Goal: Navigation & Orientation: Understand site structure

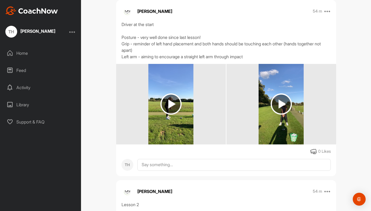
scroll to position [111, 0]
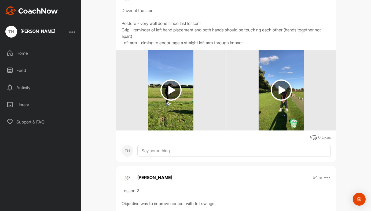
click at [168, 86] on img at bounding box center [171, 89] width 21 height 21
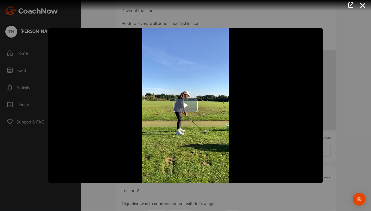
click at [186, 106] on span "Video Player" at bounding box center [186, 106] width 0 height 0
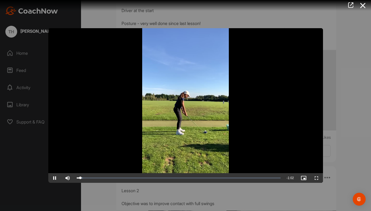
click at [316, 178] on span "Video Player" at bounding box center [316, 178] width 13 height 0
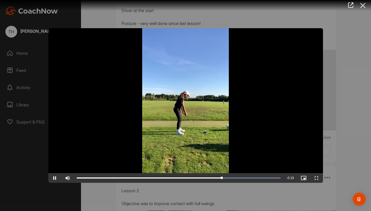
click at [366, 8] on icon at bounding box center [363, 6] width 12 height 10
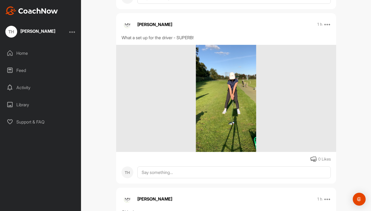
scroll to position [812, 0]
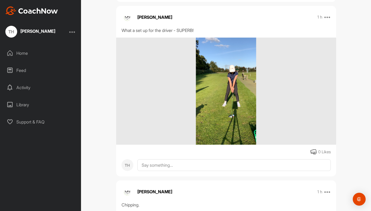
click at [184, 90] on div at bounding box center [226, 91] width 220 height 107
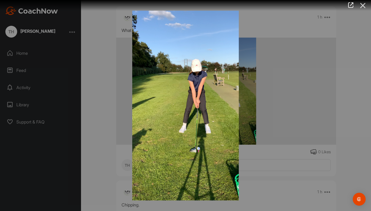
click at [363, 8] on icon at bounding box center [363, 6] width 12 height 10
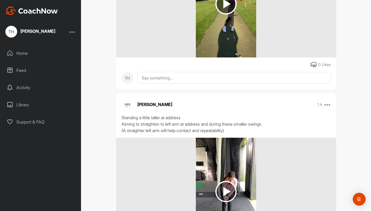
scroll to position [1042, 0]
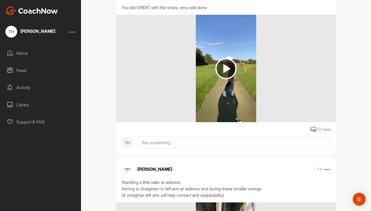
click at [223, 70] on img at bounding box center [226, 68] width 21 height 21
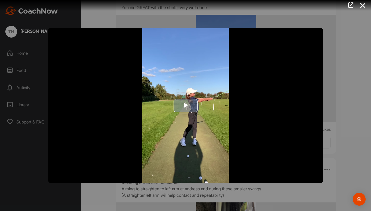
click at [186, 106] on span "Video Player" at bounding box center [186, 106] width 0 height 0
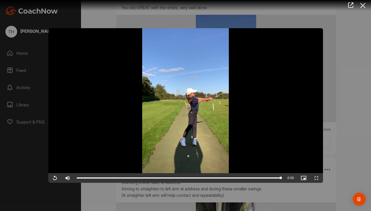
click at [363, 7] on icon at bounding box center [363, 6] width 12 height 10
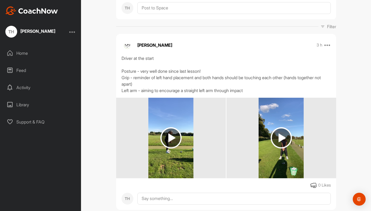
scroll to position [87, 0]
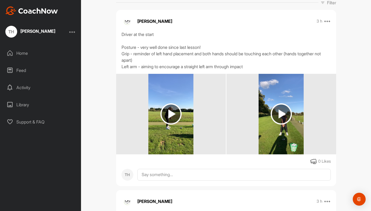
click at [280, 117] on img at bounding box center [281, 113] width 21 height 21
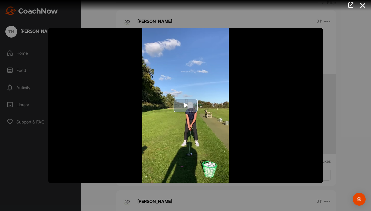
click at [186, 106] on span "Video Player" at bounding box center [186, 106] width 0 height 0
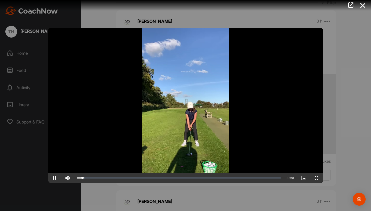
click at [316, 178] on span "Video Player" at bounding box center [316, 178] width 13 height 0
